Goal: Task Accomplishment & Management: Use online tool/utility

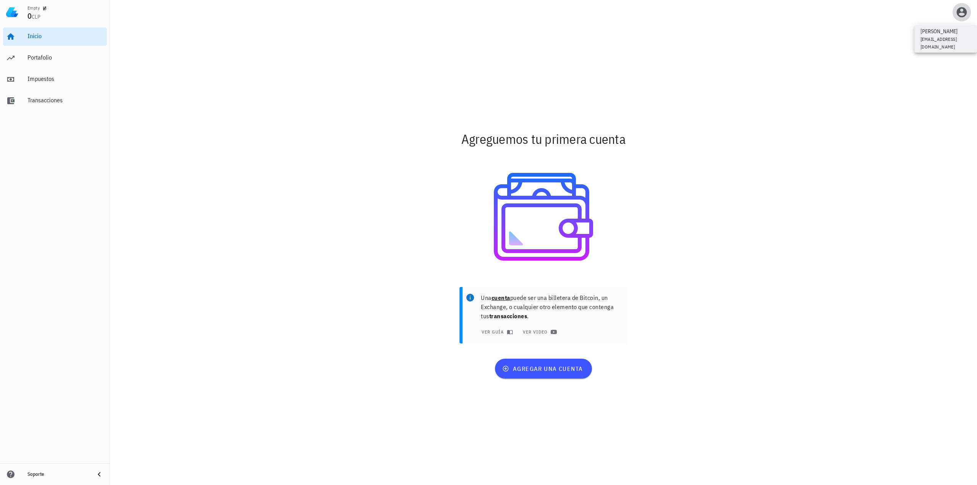
click at [548, 15] on span "button" at bounding box center [961, 12] width 18 height 12
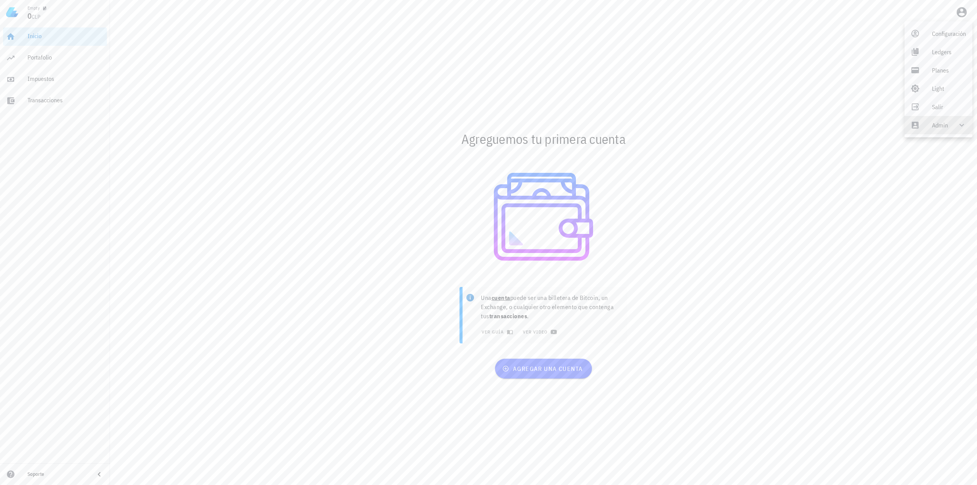
click at [548, 125] on div "Admin" at bounding box center [940, 124] width 16 height 15
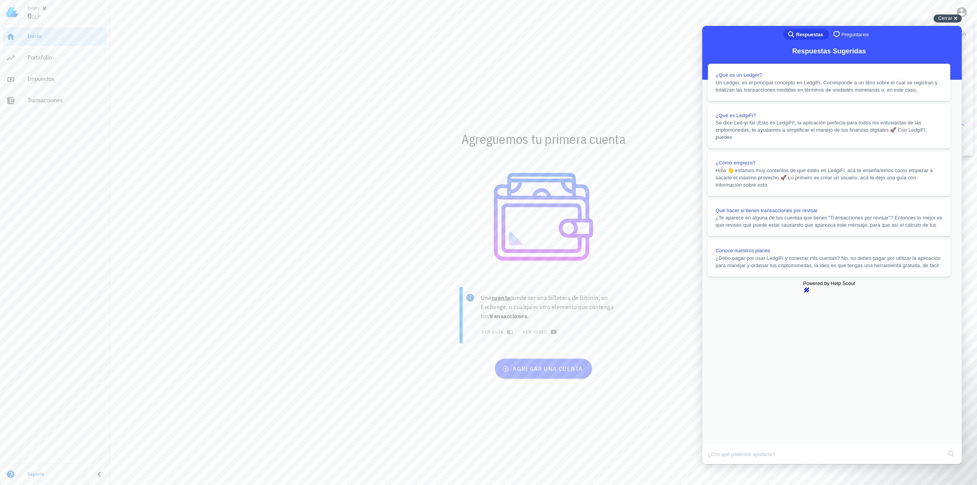
click at [548, 18] on span "Cerrar" at bounding box center [945, 18] width 14 height 6
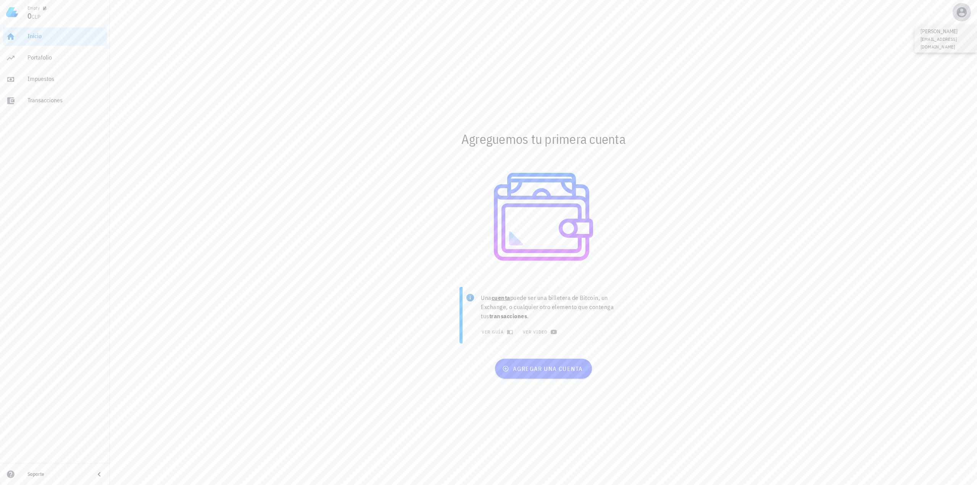
click at [548, 12] on icon "button" at bounding box center [961, 12] width 10 height 10
click at [548, 147] on div "Impersonar" at bounding box center [948, 143] width 35 height 15
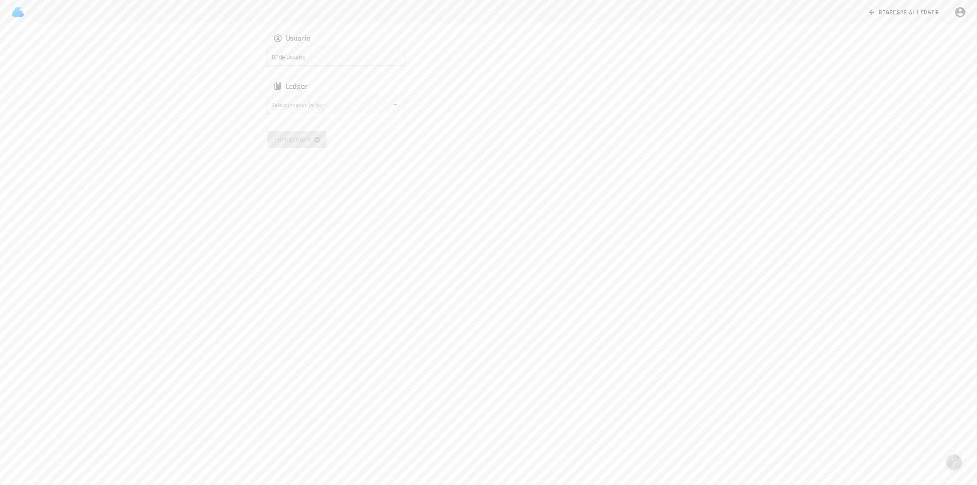
click at [269, 52] on div "ID de Usuario" at bounding box center [335, 56] width 137 height 18
paste input "auth0|68b8628430c8c13bd0415f04"
type input "auth0|68b8628430c8c13bd0415f04"
click at [304, 97] on div "Seleccionar un ledger" at bounding box center [335, 104] width 137 height 18
click at [298, 114] on div "cmf45ss2i00bwp9sjuzq1n5ar" at bounding box center [345, 111] width 120 height 5
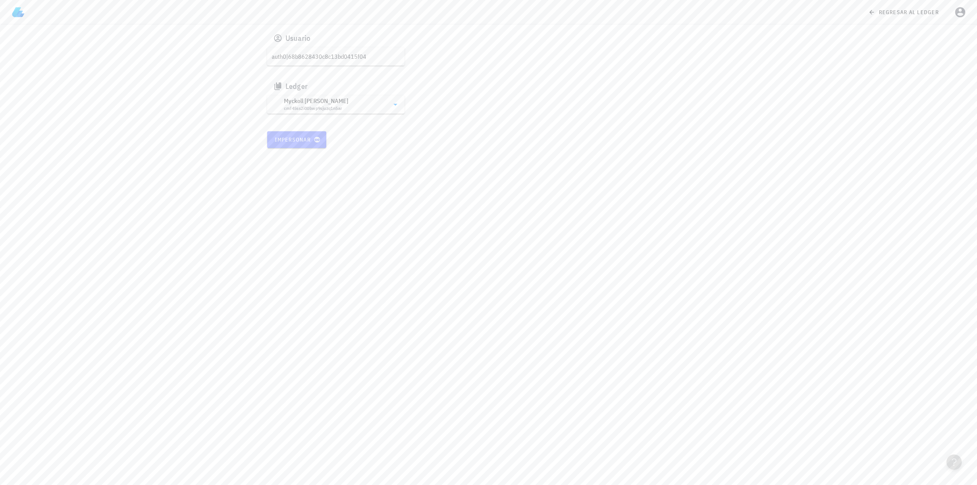
click at [291, 137] on span "Impersonar" at bounding box center [296, 139] width 45 height 7
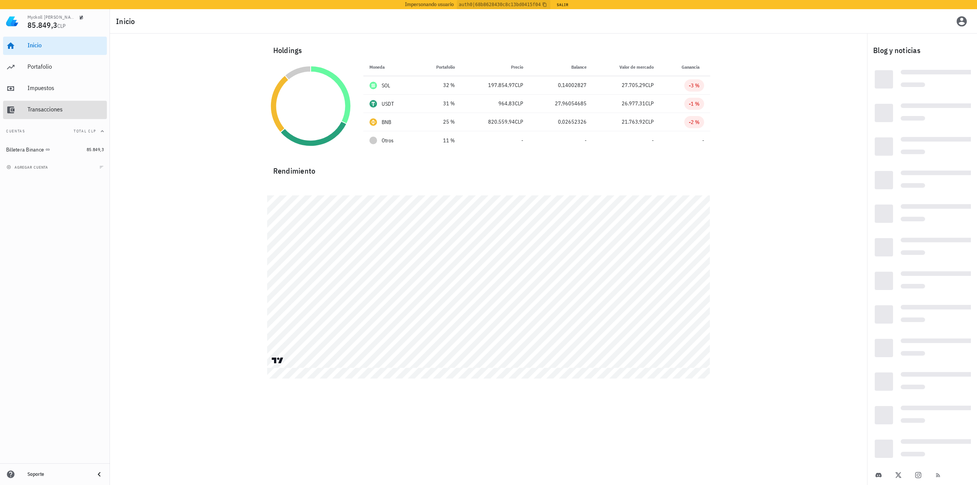
click at [63, 109] on div "Transacciones" at bounding box center [65, 109] width 76 height 7
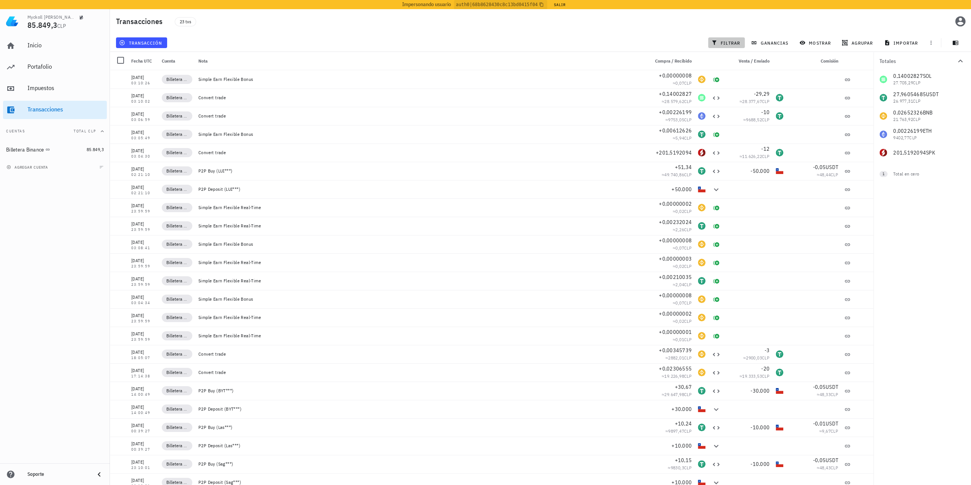
click at [730, 42] on span "filtrar" at bounding box center [726, 43] width 27 height 6
click at [952, 169] on div "201,5192094 SPK" at bounding box center [922, 171] width 98 height 18
checkbox input "true"
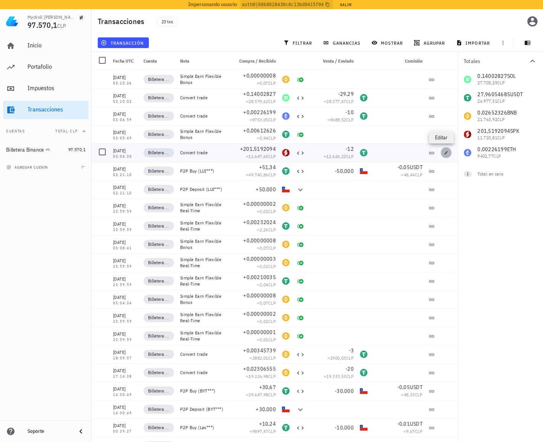
click at [444, 154] on icon "button" at bounding box center [445, 152] width 3 height 3
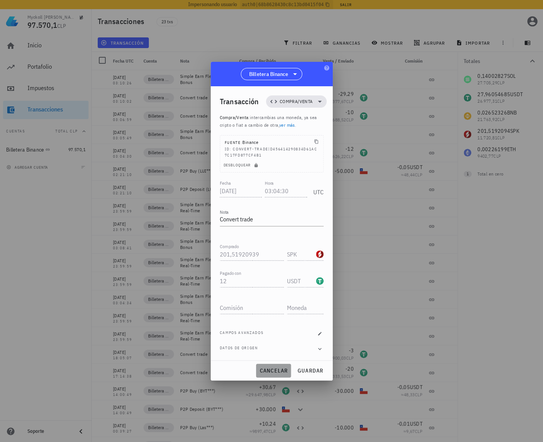
click at [270, 376] on button "cancelar" at bounding box center [273, 371] width 35 height 14
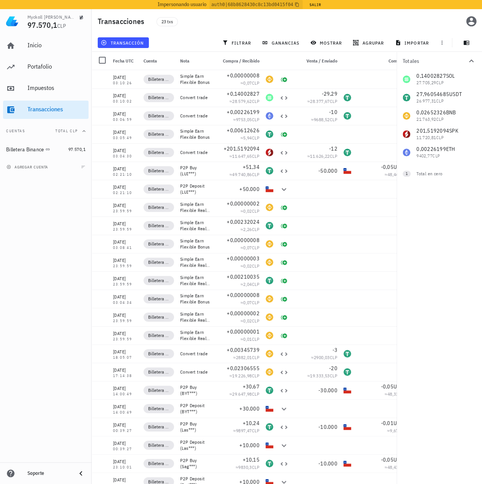
drag, startPoint x: 63, startPoint y: 272, endPoint x: 40, endPoint y: 208, distance: 67.6
click at [63, 272] on div "Inicio [GEOGRAPHIC_DATA] Impuestos [GEOGRAPHIC_DATA] Cuentas Total CLP Billeter…" at bounding box center [46, 248] width 92 height 429
